Goal: Task Accomplishment & Management: Use online tool/utility

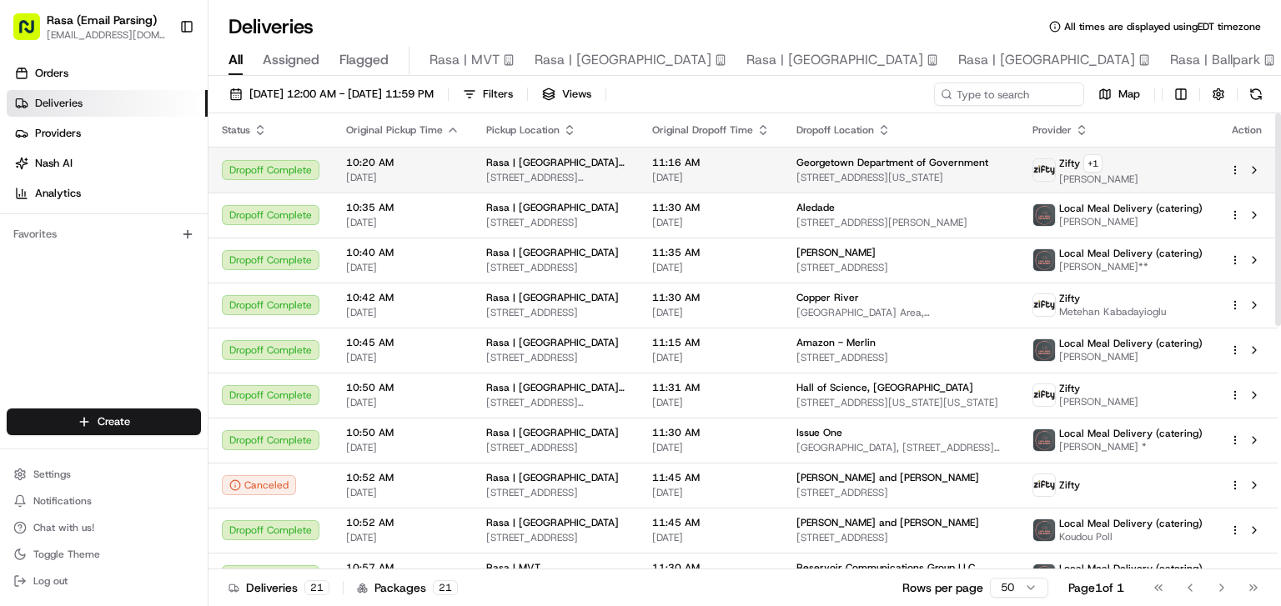
click at [1236, 169] on html "Rasa (Email Parsing) [EMAIL_ADDRESS][DOMAIN_NAME] Toggle Sidebar Orders Deliver…" at bounding box center [640, 303] width 1281 height 606
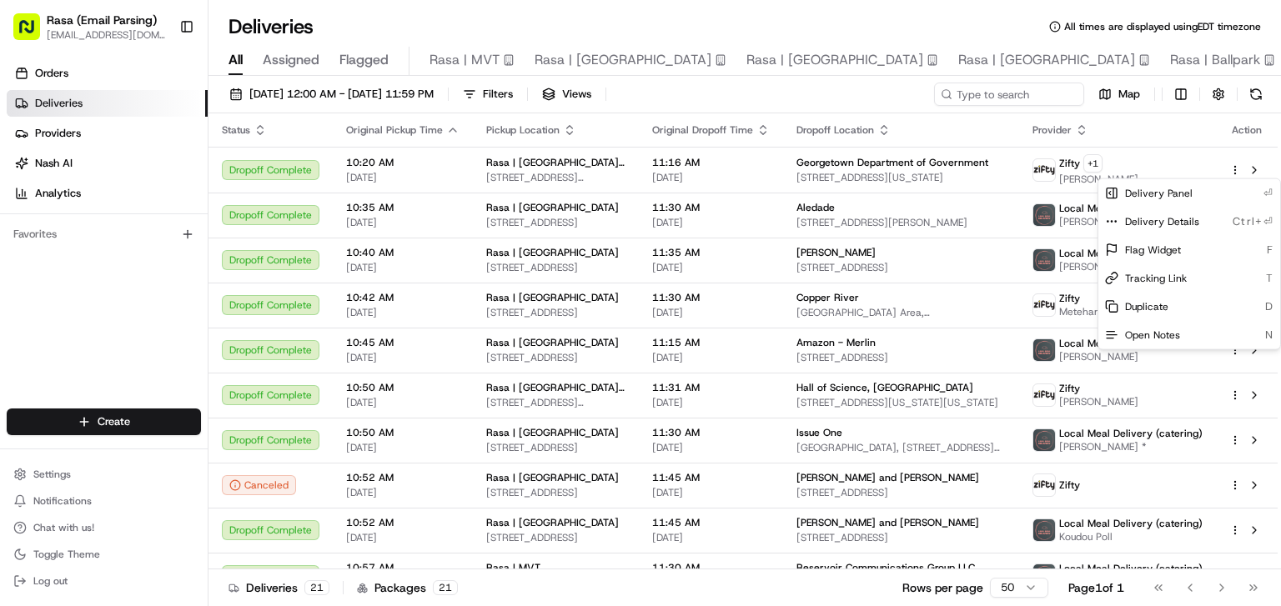
click at [365, 171] on html "Rasa (Email Parsing) [EMAIL_ADDRESS][DOMAIN_NAME] Toggle Sidebar Orders Deliver…" at bounding box center [640, 303] width 1281 height 606
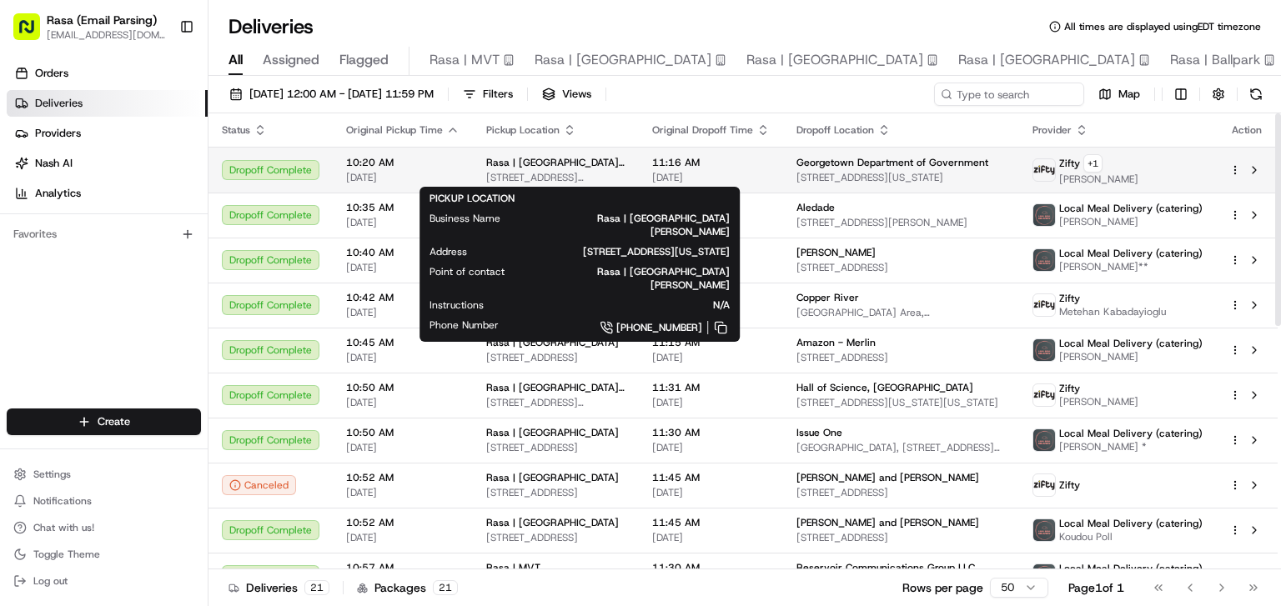
click at [585, 160] on div "Rasa | [GEOGRAPHIC_DATA][PERSON_NAME]" at bounding box center [555, 162] width 139 height 13
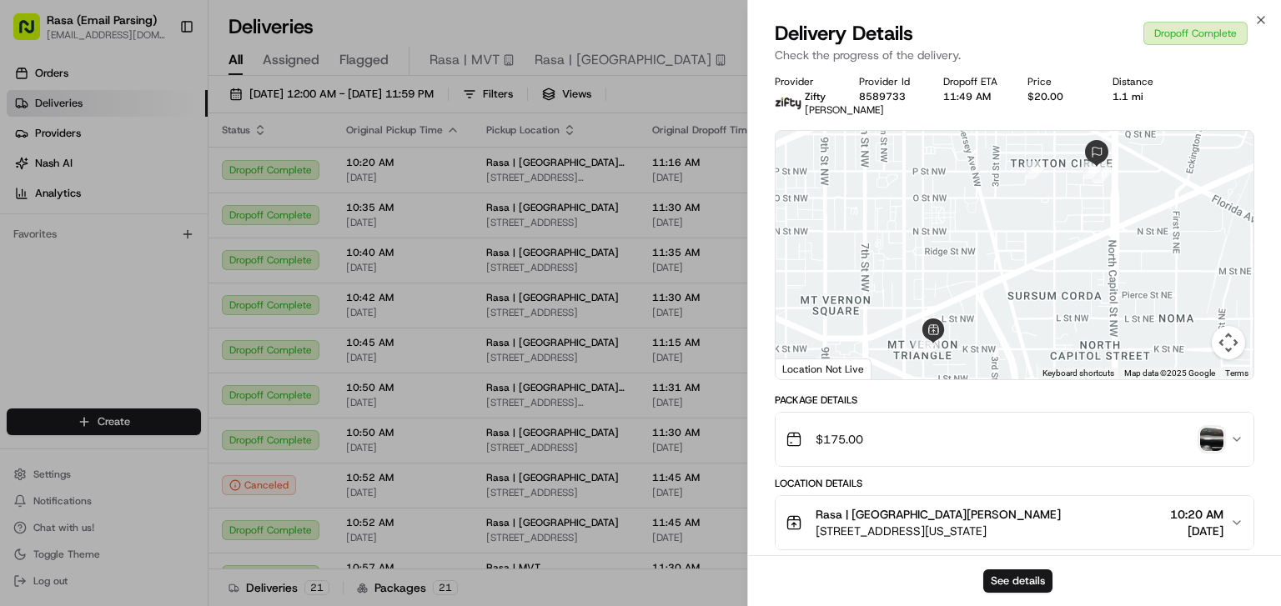
scroll to position [56, 0]
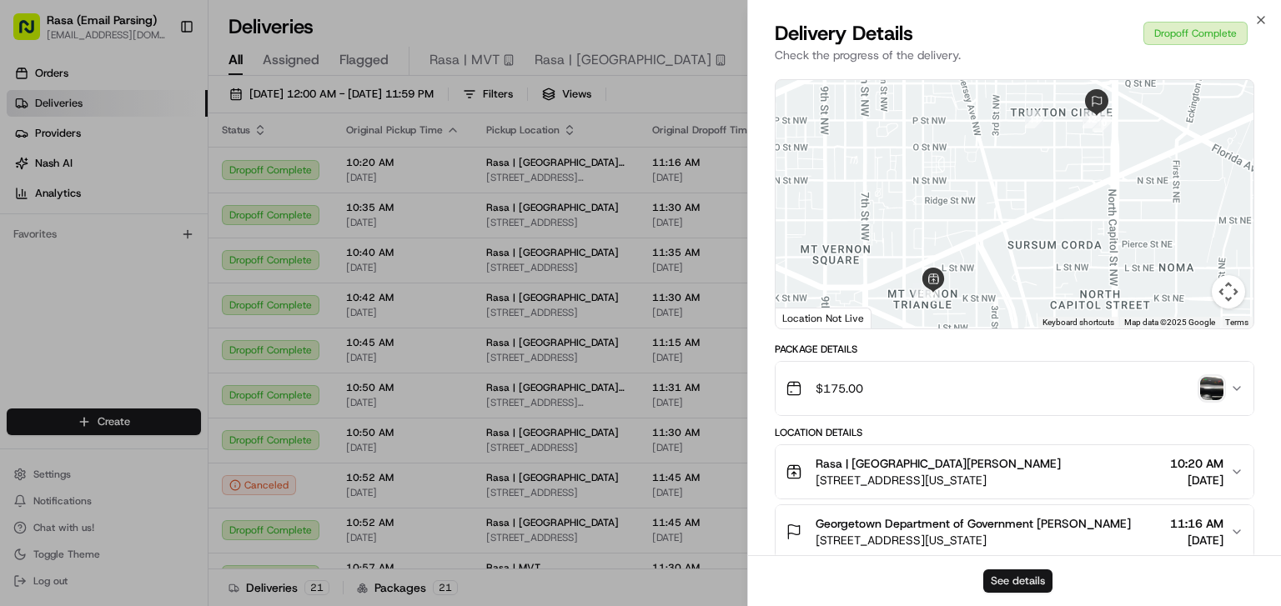
click at [999, 579] on button "See details" at bounding box center [1017, 581] width 69 height 23
